Goal: Navigation & Orientation: Find specific page/section

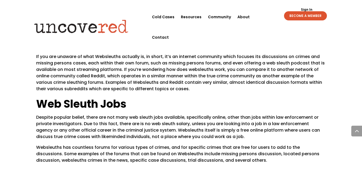
scroll to position [751, 0]
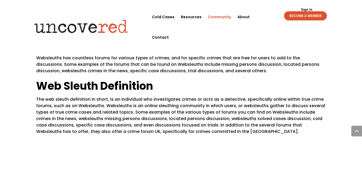
click at [224, 18] on link "Community" at bounding box center [219, 17] width 23 height 20
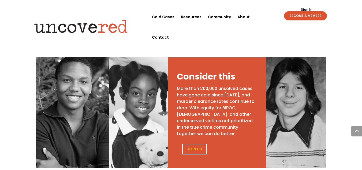
scroll to position [240, 0]
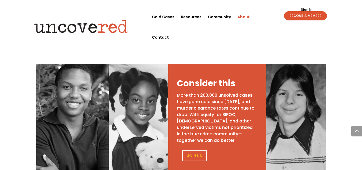
click at [242, 16] on link "About" at bounding box center [244, 17] width 12 height 20
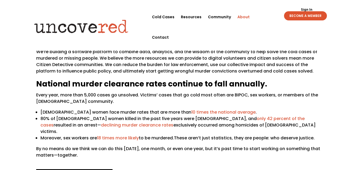
scroll to position [80, 0]
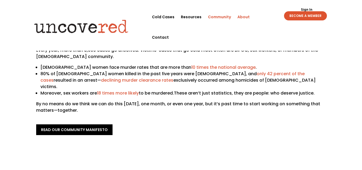
click at [219, 18] on link "Community" at bounding box center [219, 17] width 23 height 20
click at [310, 17] on link "BECOME A MEMBER" at bounding box center [305, 15] width 43 height 9
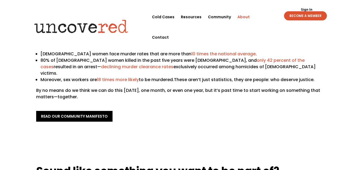
scroll to position [107, 0]
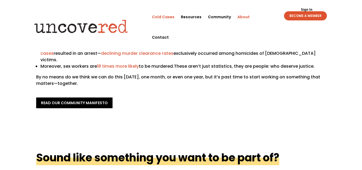
click at [161, 17] on link "Cold Cases" at bounding box center [163, 17] width 23 height 20
